Goal: Task Accomplishment & Management: Manage account settings

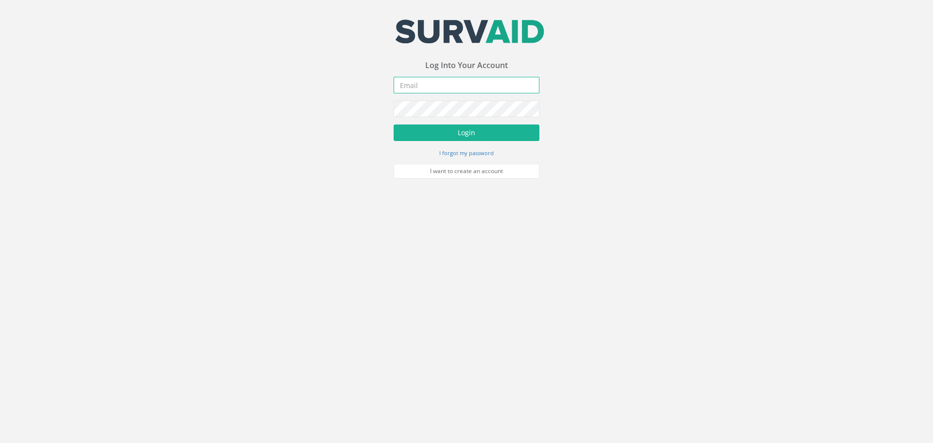
click at [410, 82] on input "email" at bounding box center [466, 85] width 146 height 17
type input "[PERSON_NAME][EMAIL_ADDRESS][PERSON_NAME][DOMAIN_NAME]"
click at [393, 124] on button "Login" at bounding box center [466, 132] width 146 height 17
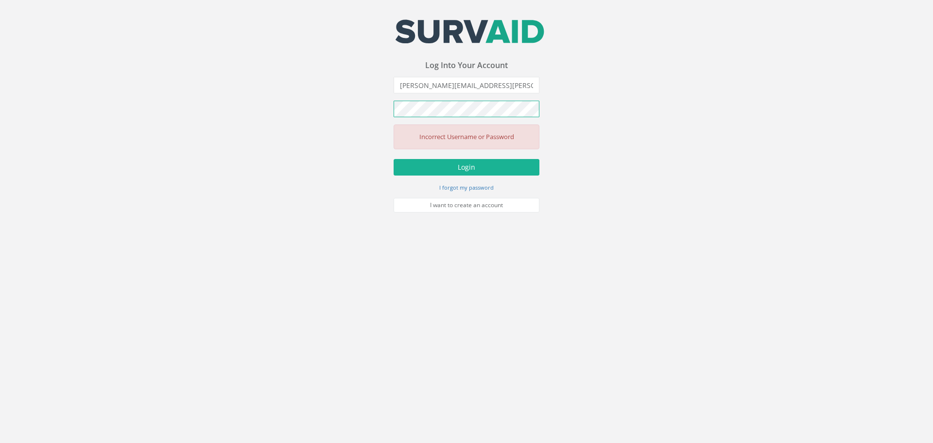
click at [335, 119] on div "Your email address was sucessfully verified - please login below to continue Yo…" at bounding box center [466, 106] width 933 height 212
click at [393, 159] on button "Login" at bounding box center [466, 167] width 146 height 17
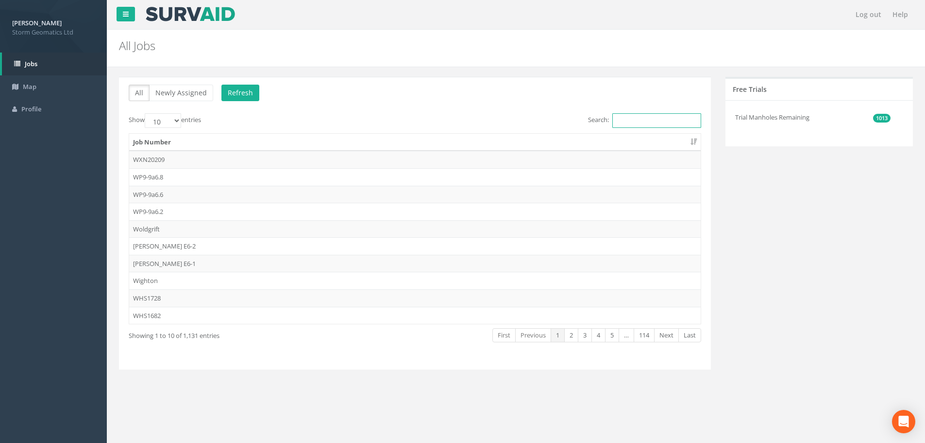
click at [665, 118] on input "Search:" at bounding box center [657, 120] width 89 height 15
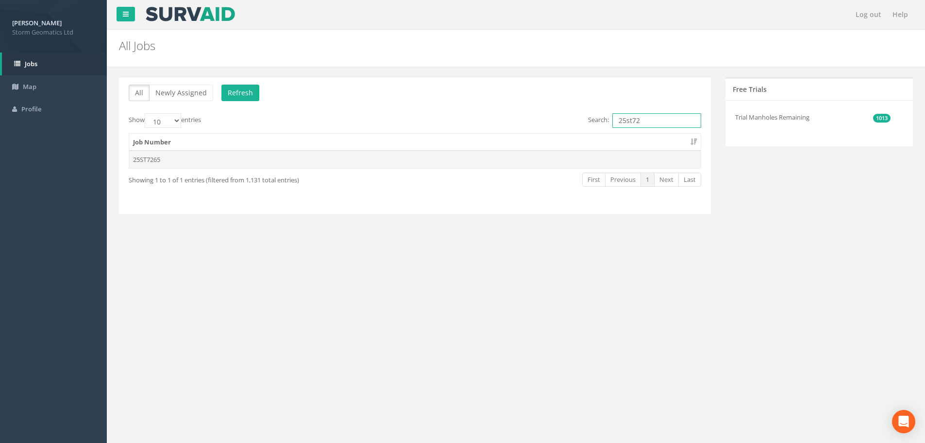
type input "25st72"
click at [156, 161] on td "25ST7265" at bounding box center [415, 159] width 572 height 17
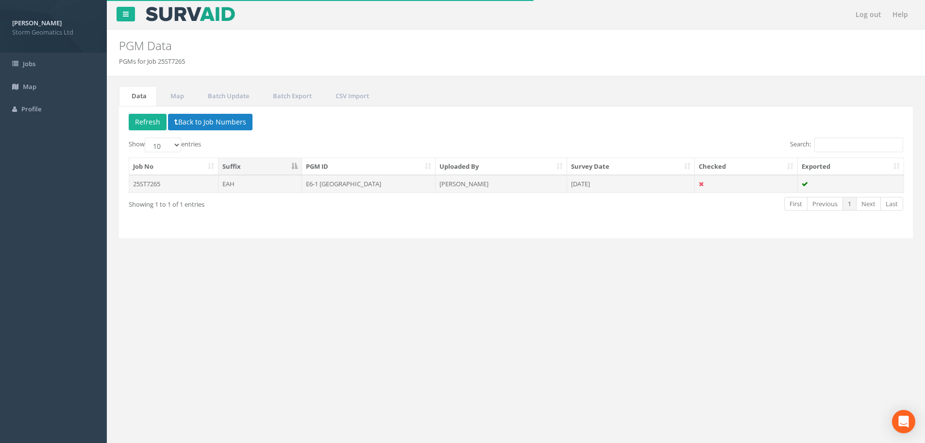
click at [183, 185] on td "25ST7265" at bounding box center [173, 183] width 89 height 17
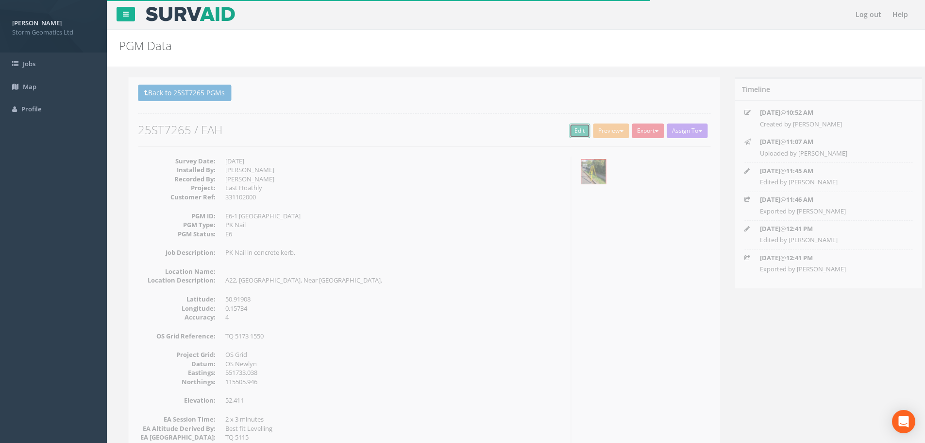
click at [562, 130] on link "Edit" at bounding box center [570, 130] width 21 height 15
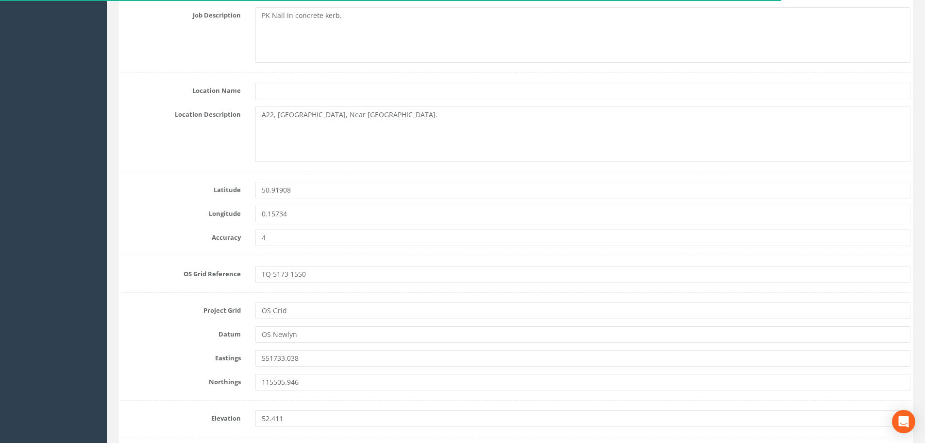
scroll to position [583, 0]
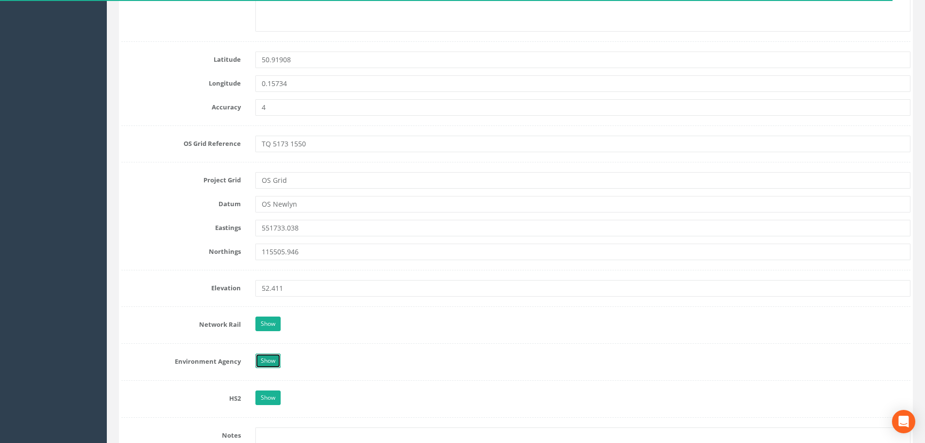
click at [269, 356] on link "Show" at bounding box center [267, 360] width 25 height 15
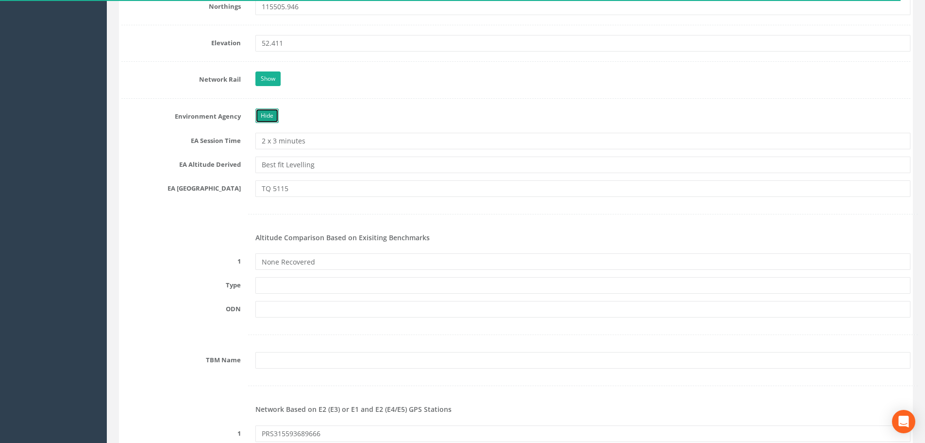
scroll to position [874, 0]
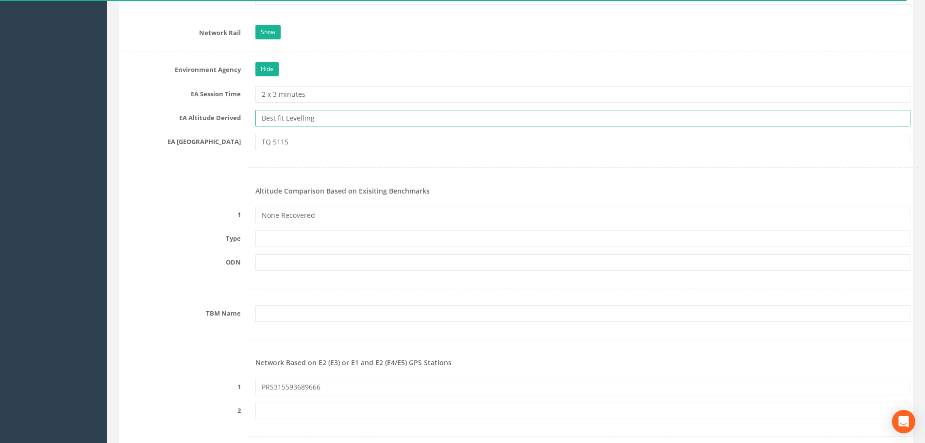
click at [320, 119] on input "Best fit Levelling" at bounding box center [582, 118] width 655 height 17
drag, startPoint x: 320, startPoint y: 119, endPoint x: 232, endPoint y: 124, distance: 88.5
click at [232, 124] on div "EA Altitude Derived Best fit Levelling" at bounding box center [516, 118] width 804 height 17
click at [273, 118] on input "text" at bounding box center [582, 118] width 655 height 17
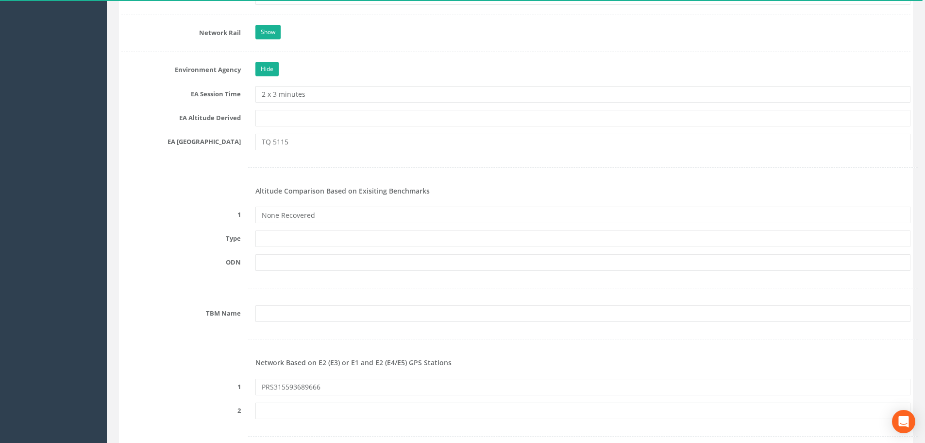
click at [188, 203] on form "Cancel Save Delete Job Number 25ST7265 Job Number Suffix EAH Survey Date [DATE]…" at bounding box center [515, 337] width 789 height 2182
